Goal: Check status: Check status

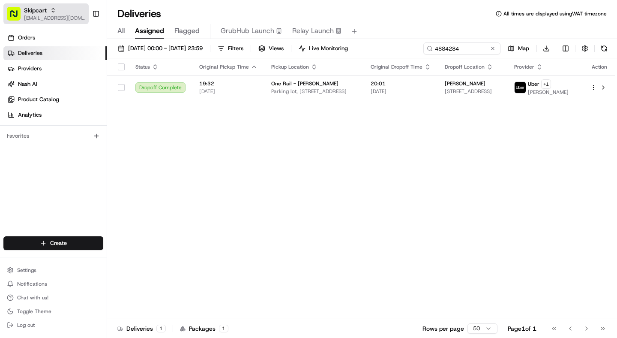
click at [34, 12] on span "Skipcart" at bounding box center [35, 10] width 23 height 9
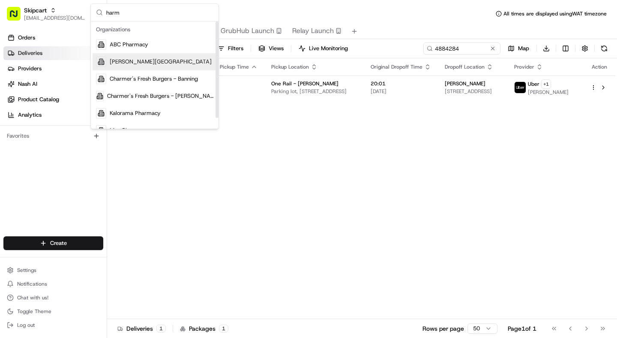
type input "harm"
click at [157, 62] on span "[PERSON_NAME][GEOGRAPHIC_DATA]" at bounding box center [161, 62] width 102 height 8
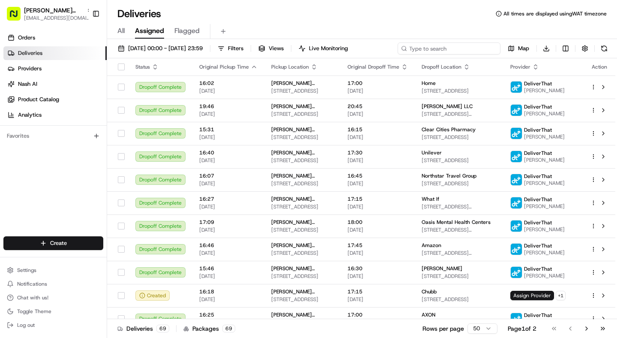
paste input "[PERSON_NAME]"
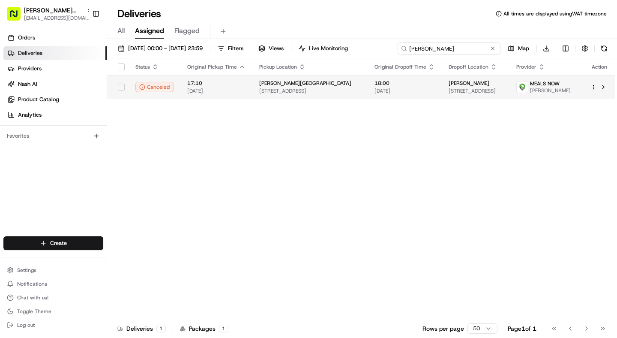
type input "[PERSON_NAME]"
click at [234, 89] on span "[DATE]" at bounding box center [216, 90] width 58 height 7
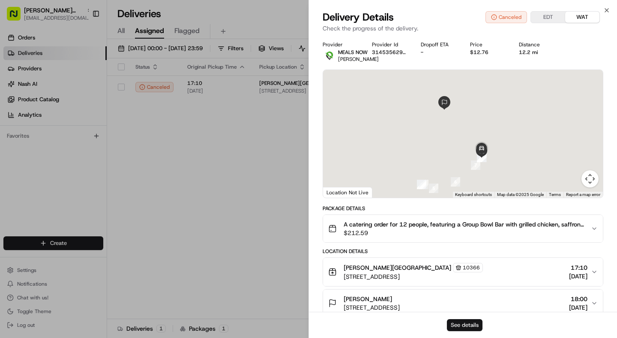
click at [465, 326] on button "See details" at bounding box center [465, 325] width 36 height 12
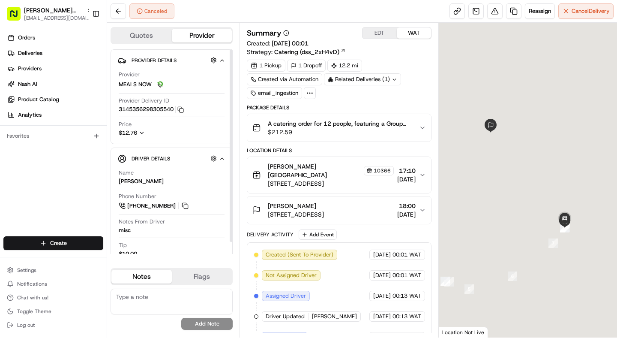
click at [143, 131] on icon "button" at bounding box center [142, 133] width 6 height 6
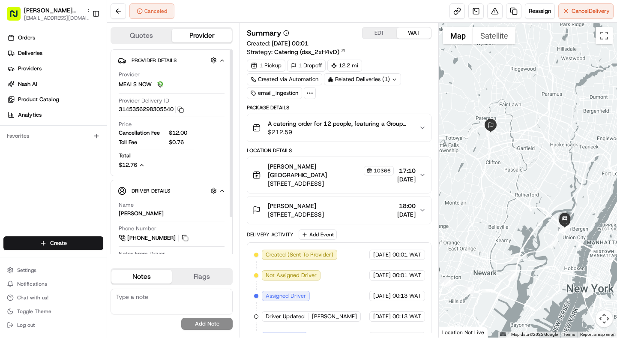
click at [141, 163] on icon "button" at bounding box center [142, 165] width 6 height 6
